Goal: Information Seeking & Learning: Learn about a topic

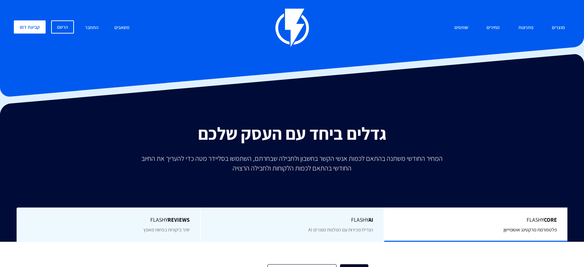
type input "500"
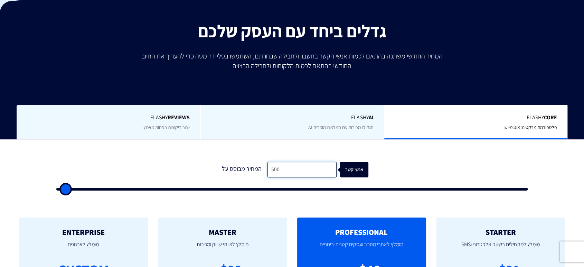
click at [290, 172] on input "500" at bounding box center [302, 170] width 69 height 16
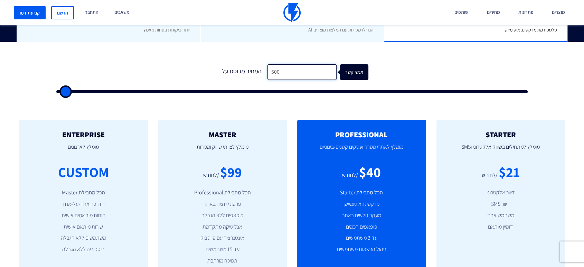
scroll to position [205, 0]
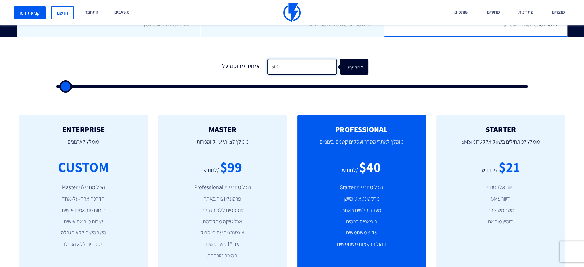
type input "3"
type input "500"
type input "2,000"
type input "2000"
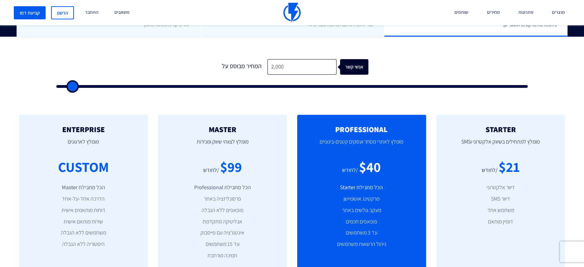
type input "3,500"
type input "3500"
type input "6,500"
type input "6500"
type input "12,000"
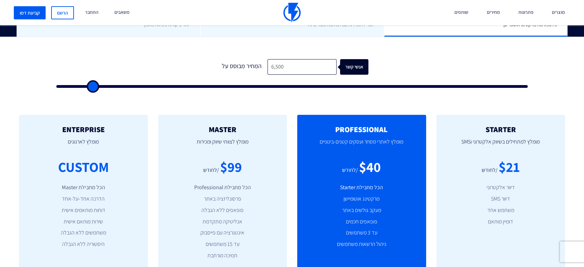
type input "12000"
type input "19,000"
type input "19000"
type input "28,000"
type input "28000"
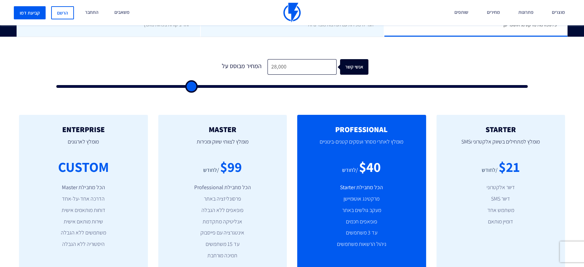
type input "37,500"
type input "37500"
type input "47,000"
type input "47000"
type input "57,500"
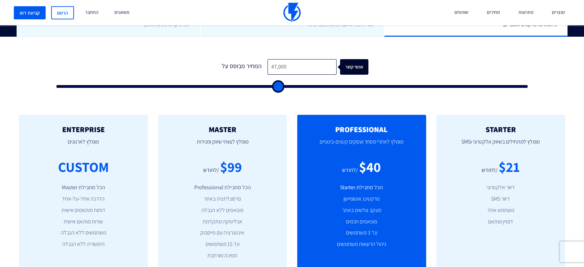
type input "57500"
type input "67,000"
type input "67000"
type input "76,500"
type input "76500"
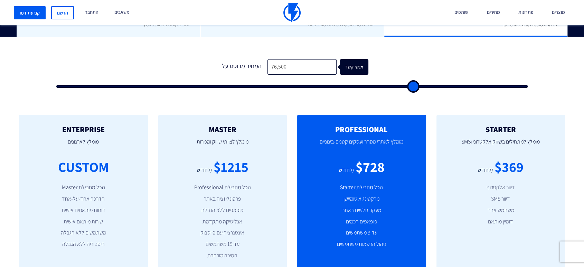
type input "85,000"
type input "85000"
type input "92,500"
type input "92500"
type input "98,500"
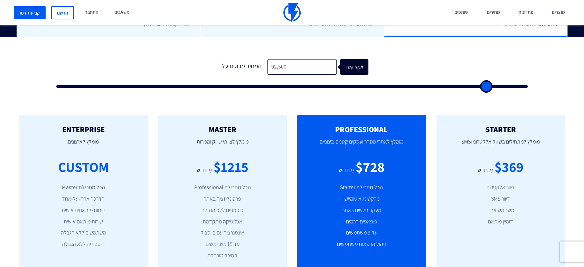
type input "98500"
type input "100,000"
type input "100000"
type input "98,000"
type input "98000"
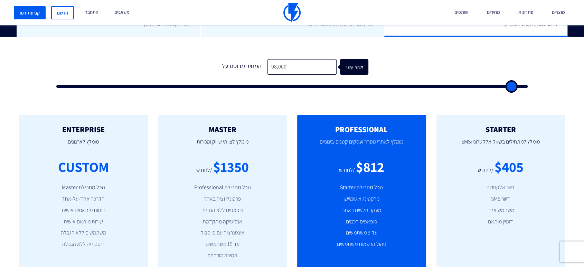
type input "96,500"
type input "96500"
type input "94,500"
type input "94500"
type input "91,500"
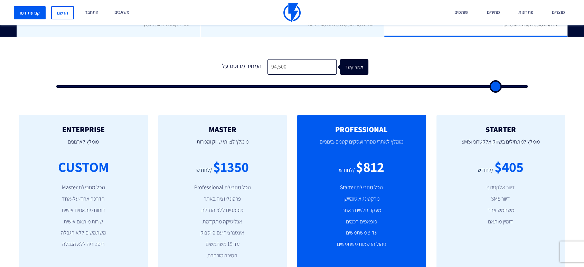
type input "91500"
type input "86,500"
type input "86500"
type input "81,000"
type input "81000"
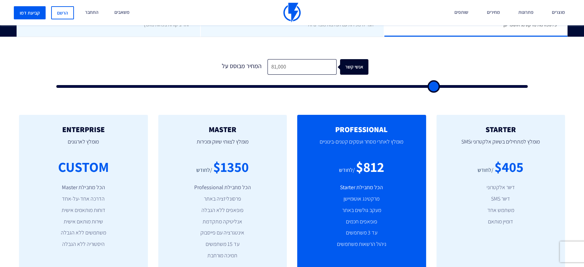
type input "74,500"
type input "74500"
type input "66,000"
type input "66000"
type input "57,000"
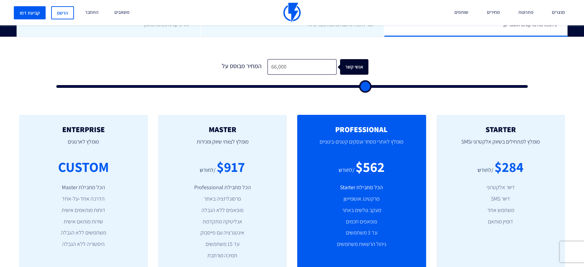
type input "57000"
type input "45,500"
type input "45500"
type input "35,000"
type input "35000"
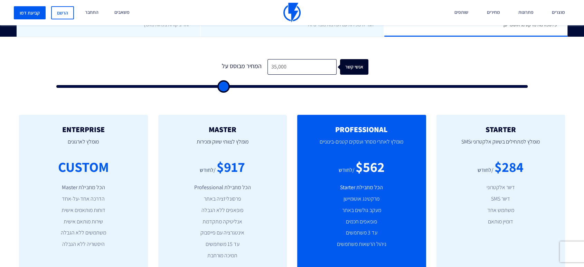
type input "25,500"
type input "25500"
type input "17,500"
type input "17500"
type input "10,500"
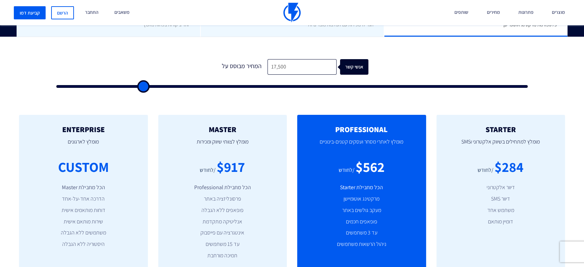
type input "10500"
type input "1,000"
type input "1000"
type input "500"
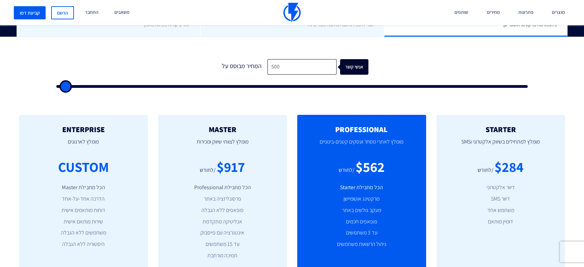
type input "500"
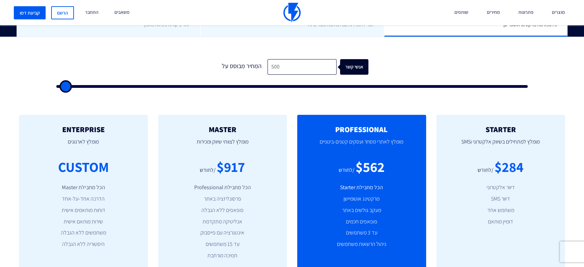
type input "500"
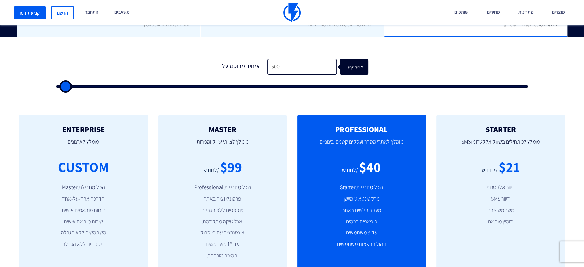
drag, startPoint x: 70, startPoint y: 85, endPoint x: 199, endPoint y: 83, distance: 129.7
click at [56, 88] on input "range" at bounding box center [291, 86] width 471 height 3
type input "500"
click at [271, 70] on input "500" at bounding box center [302, 67] width 69 height 16
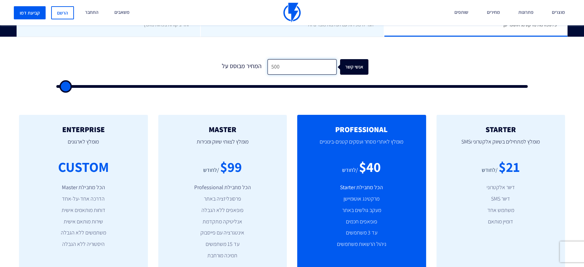
click at [271, 70] on input "500" at bounding box center [302, 67] width 69 height 16
type input "2"
type input "500"
type input "25"
type input "500"
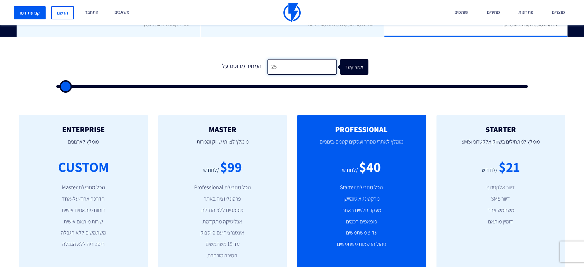
type input "250"
type input "500"
type input "2,500"
type input "2500"
type input "25,000"
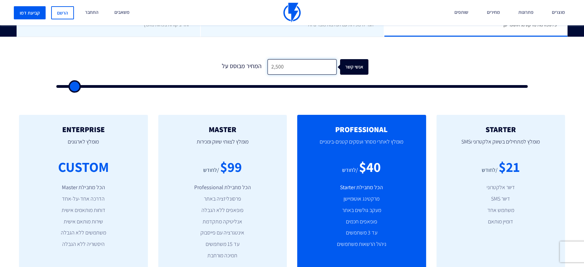
type input "25000"
type input "250,000"
type input "100000"
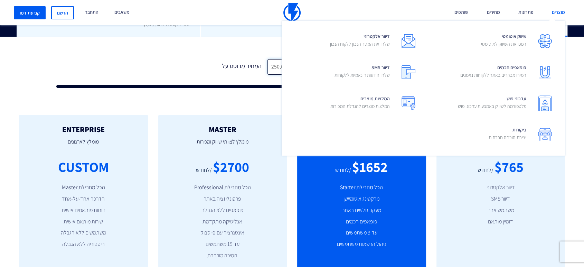
type input "250,000"
